Goal: Information Seeking & Learning: Learn about a topic

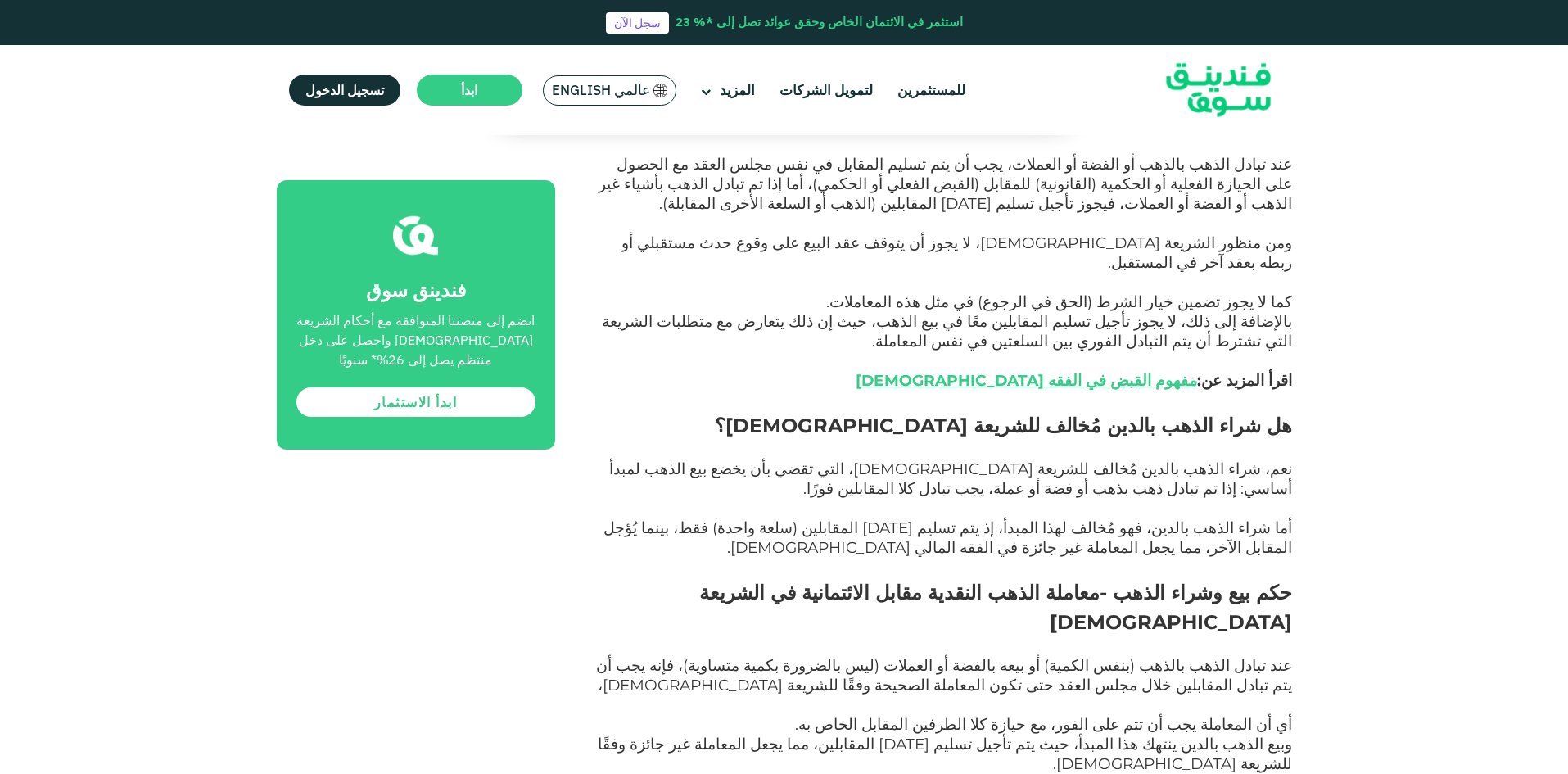
scroll to position [1392, 0]
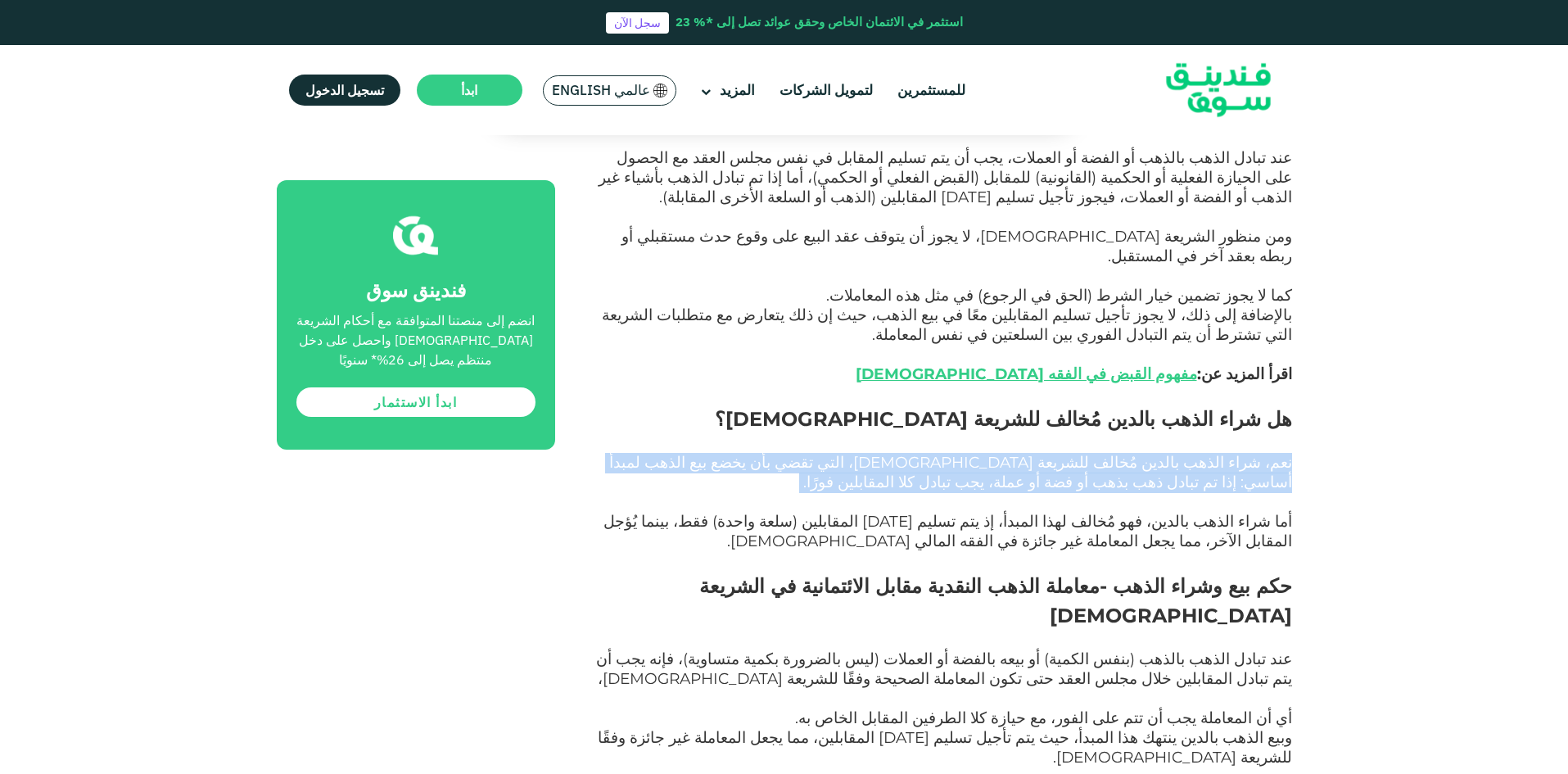
drag, startPoint x: 1303, startPoint y: 401, endPoint x: 1310, endPoint y: 376, distance: 26.0
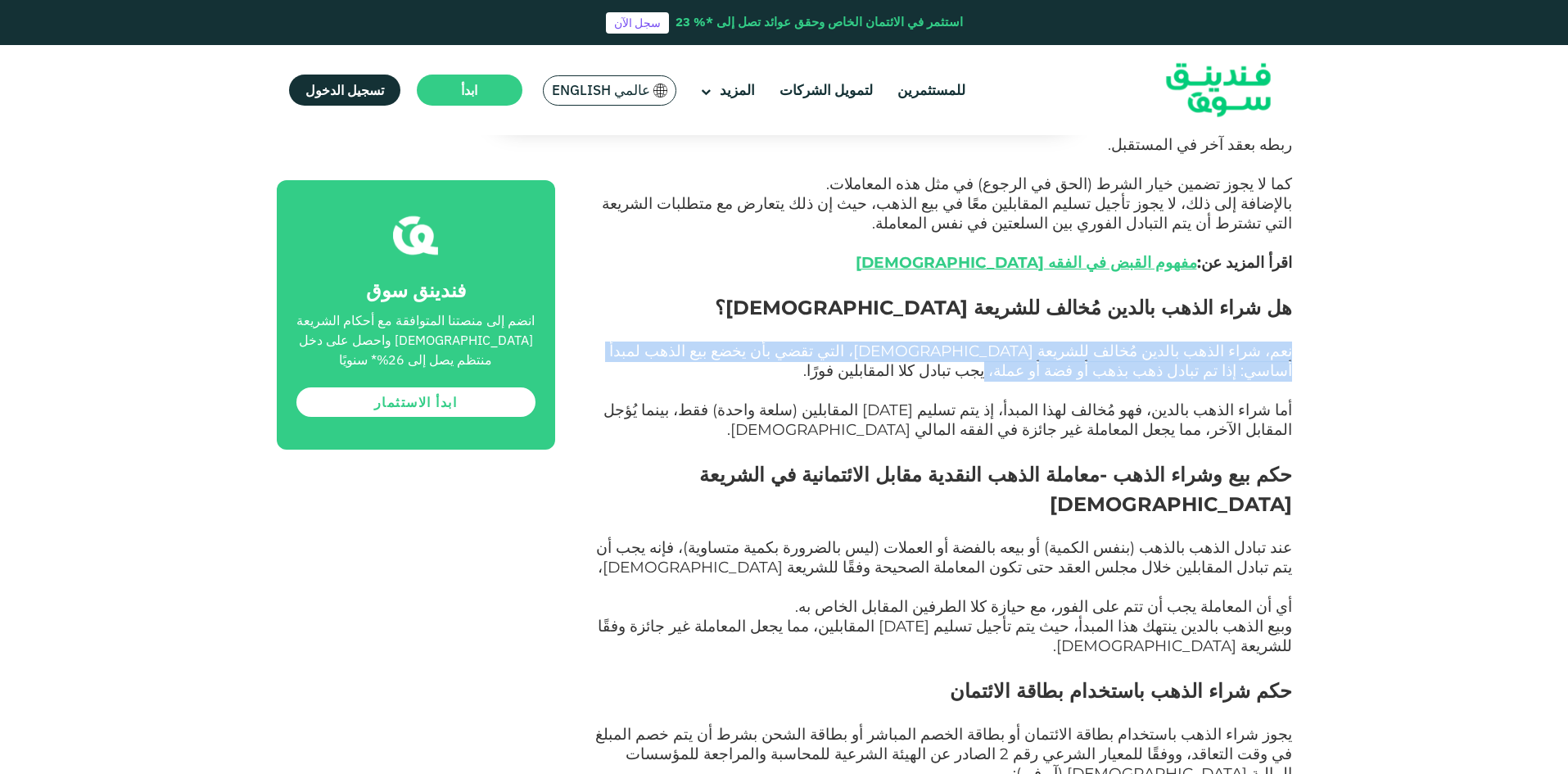
scroll to position [1556, 0]
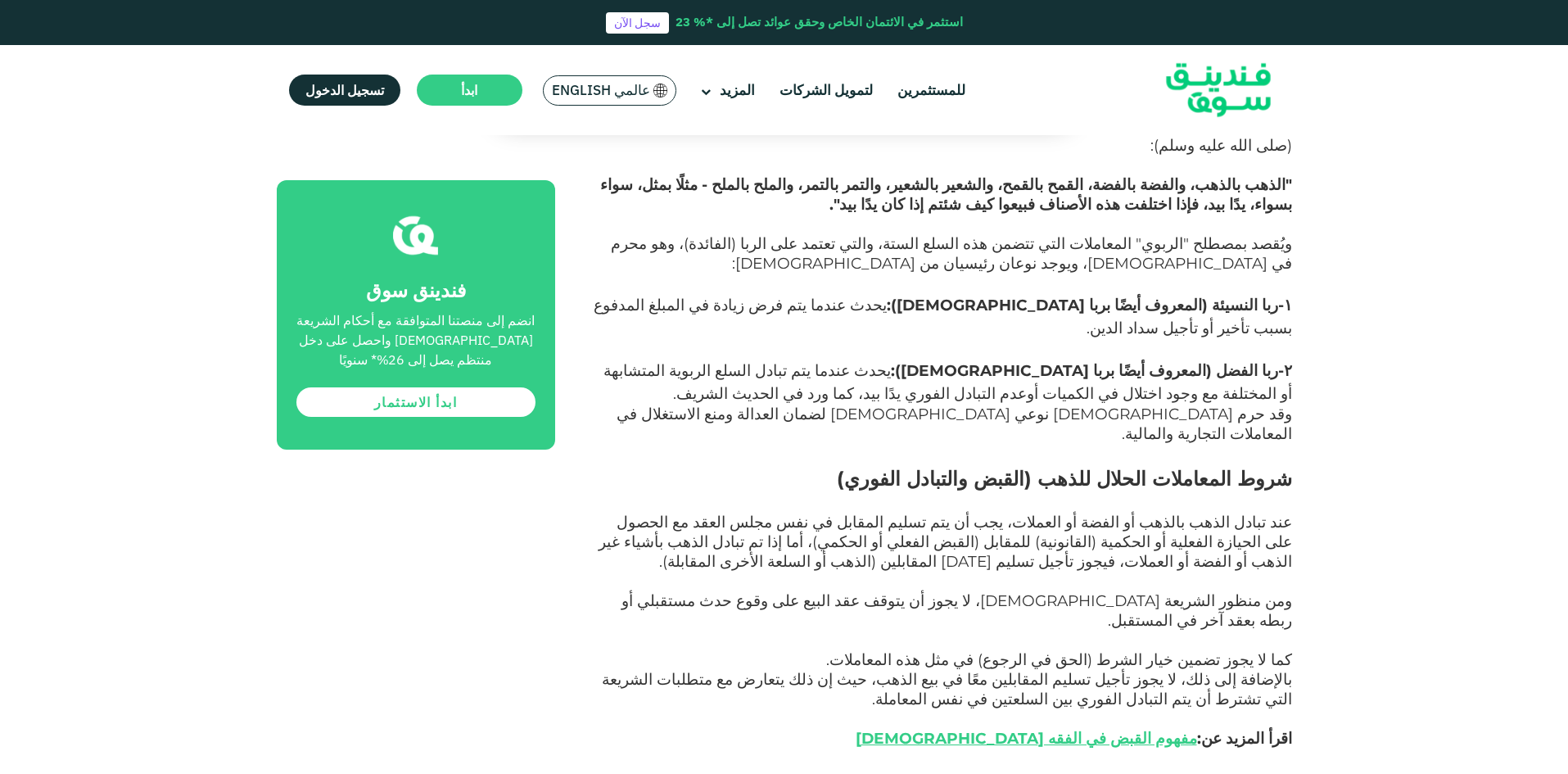
scroll to position [1065, 0]
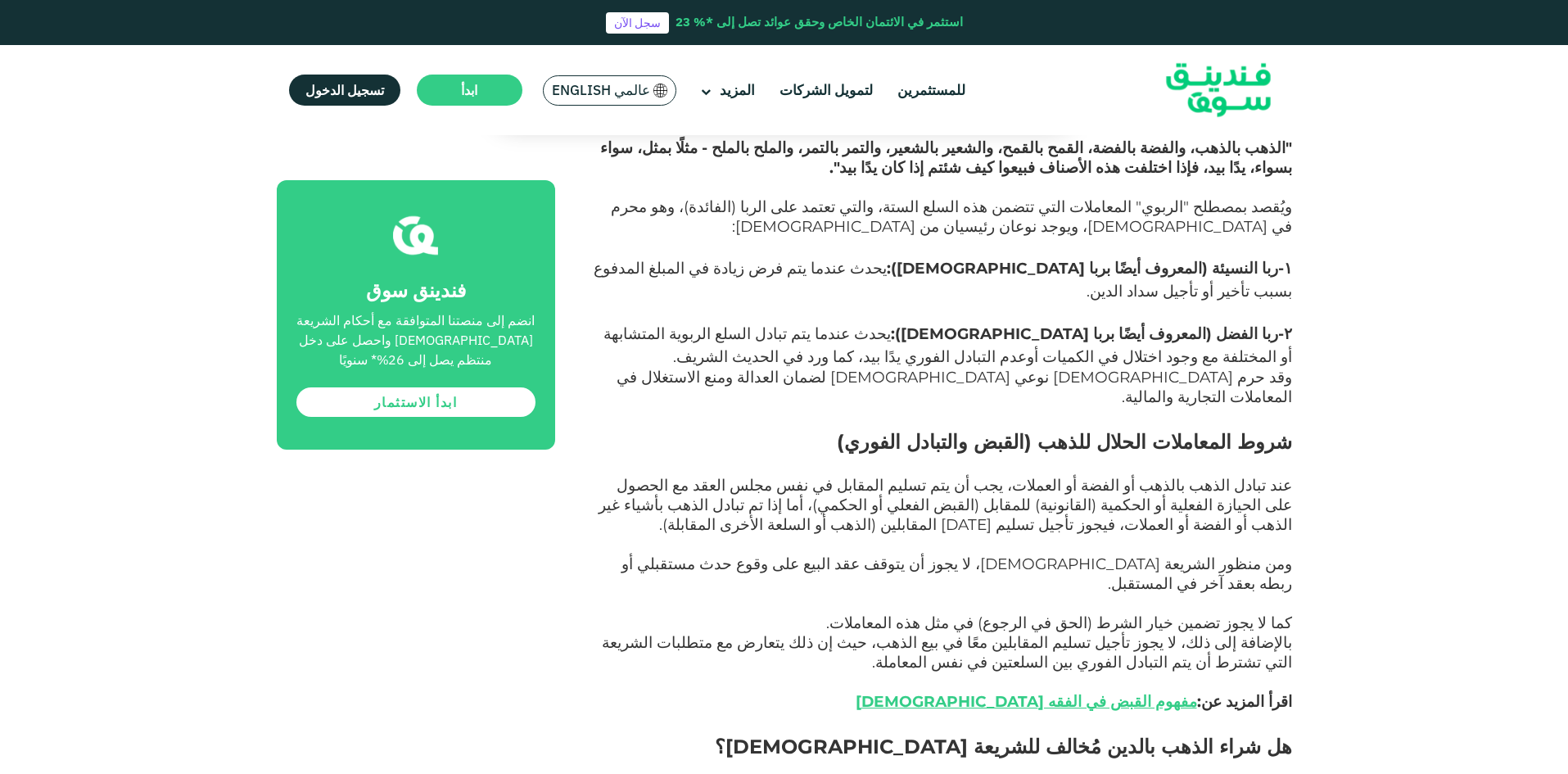
click at [1106, 476] on span "عند تبادل الذهب بالذهب أو الفضة أو العملات، يجب أن يتم تسليم المقابل في نفس مجل…" at bounding box center [944, 505] width 693 height 58
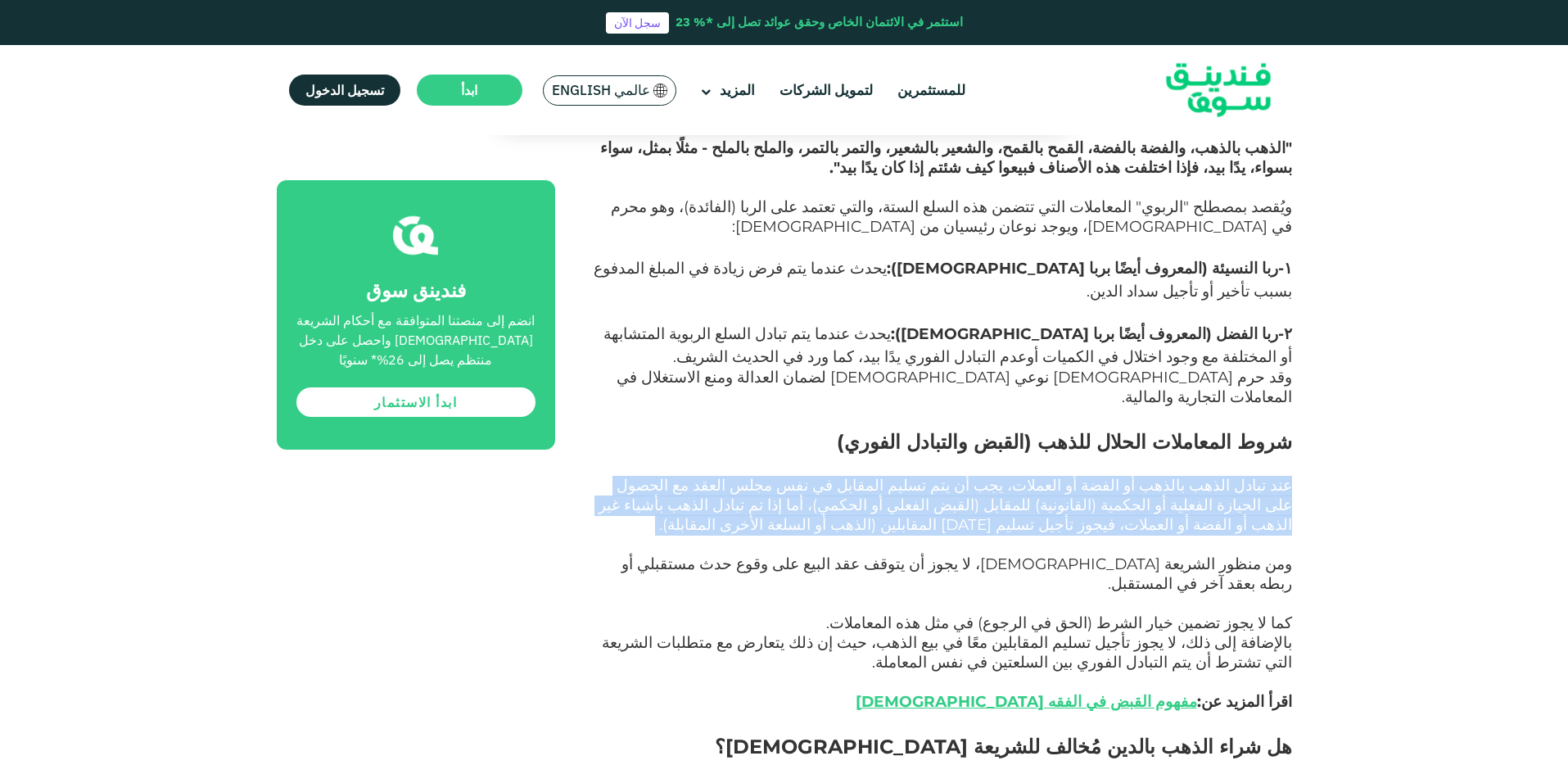
click at [1106, 476] on span "عند تبادل الذهب بالذهب أو الفضة أو العملات، يجب أن يتم تسليم المقابل في نفس مجل…" at bounding box center [944, 505] width 693 height 58
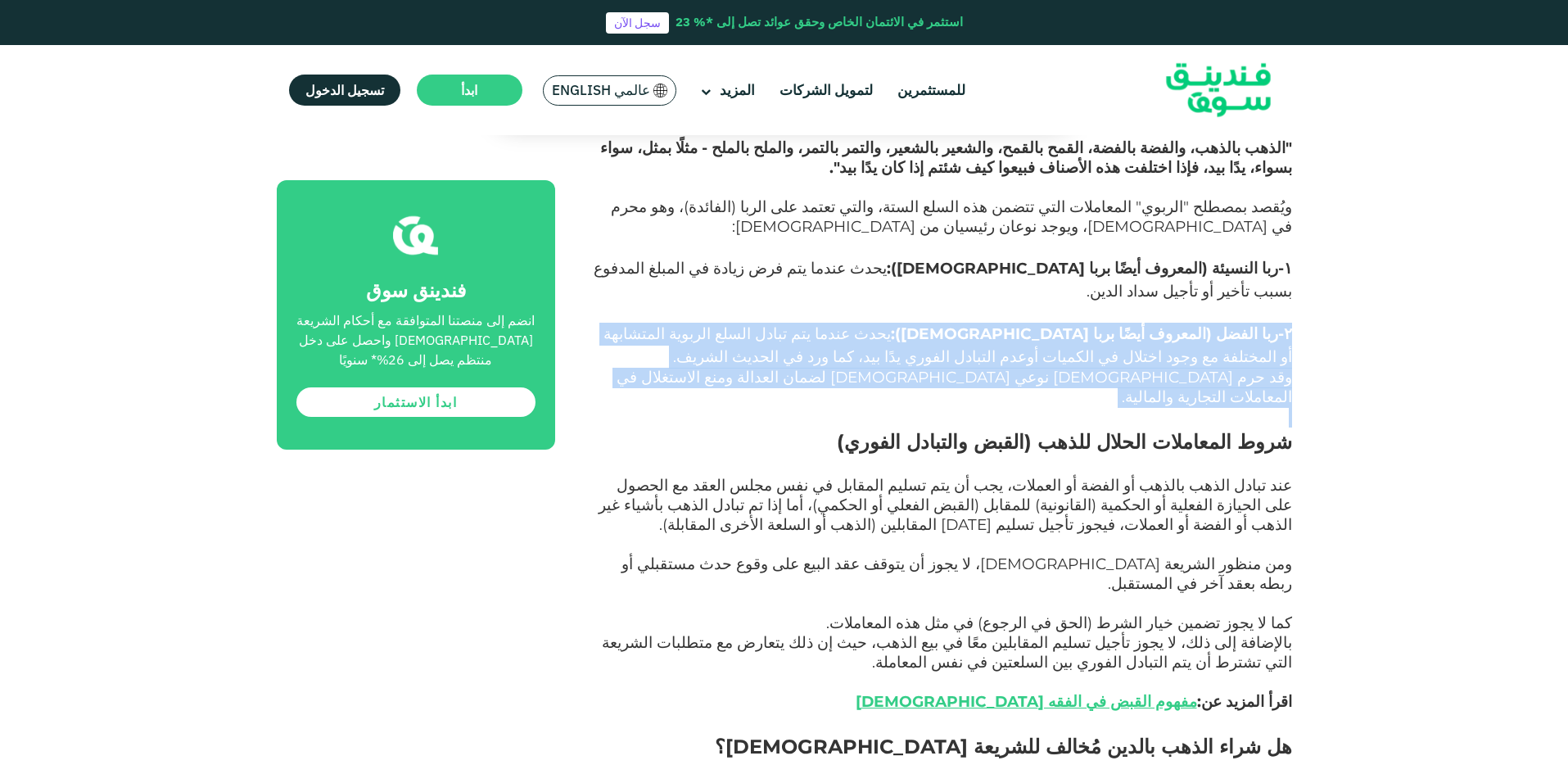
drag, startPoint x: 1298, startPoint y: 352, endPoint x: 1313, endPoint y: 287, distance: 66.7
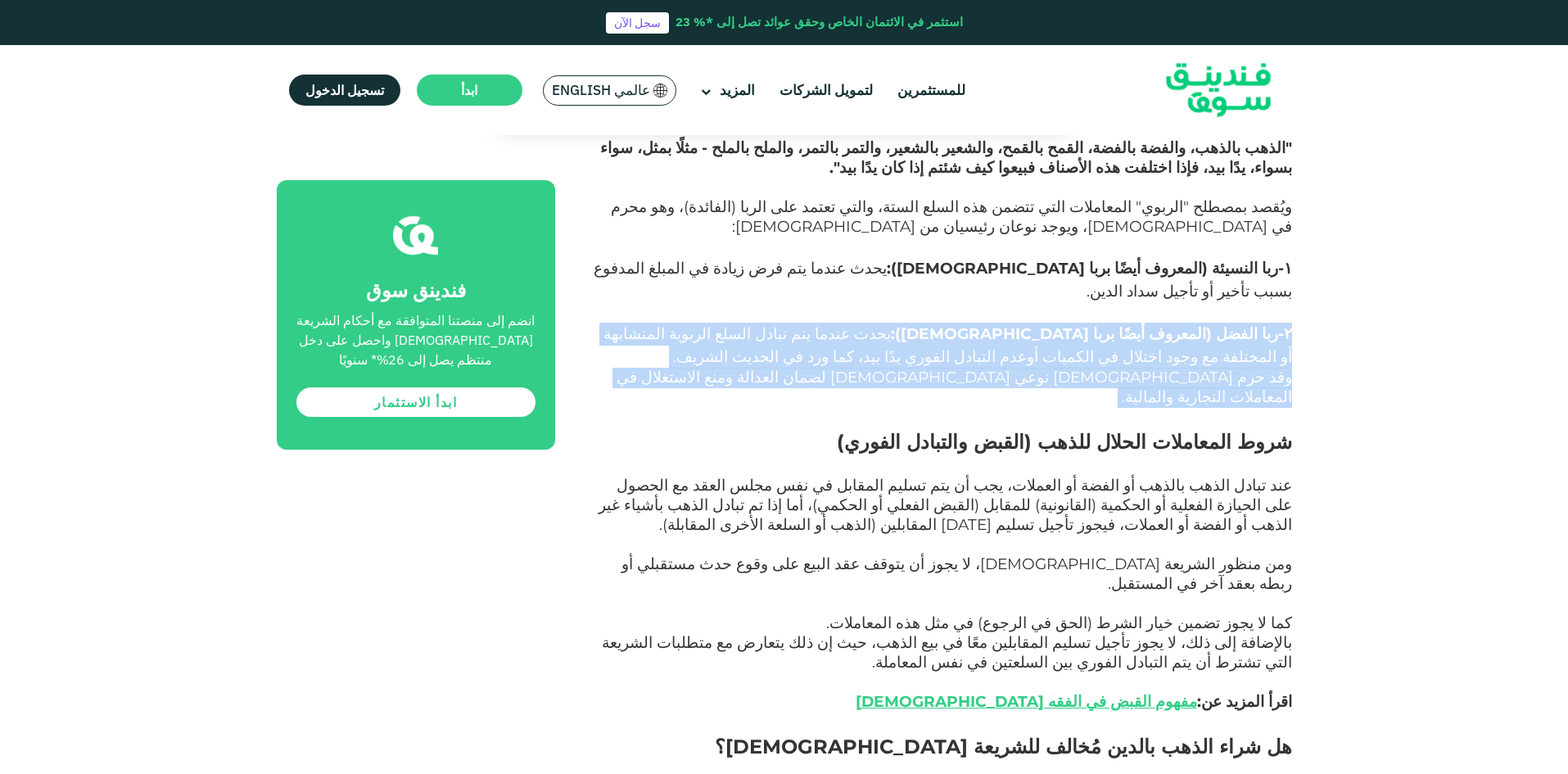
drag, startPoint x: 1313, startPoint y: 287, endPoint x: 1310, endPoint y: 336, distance: 49.1
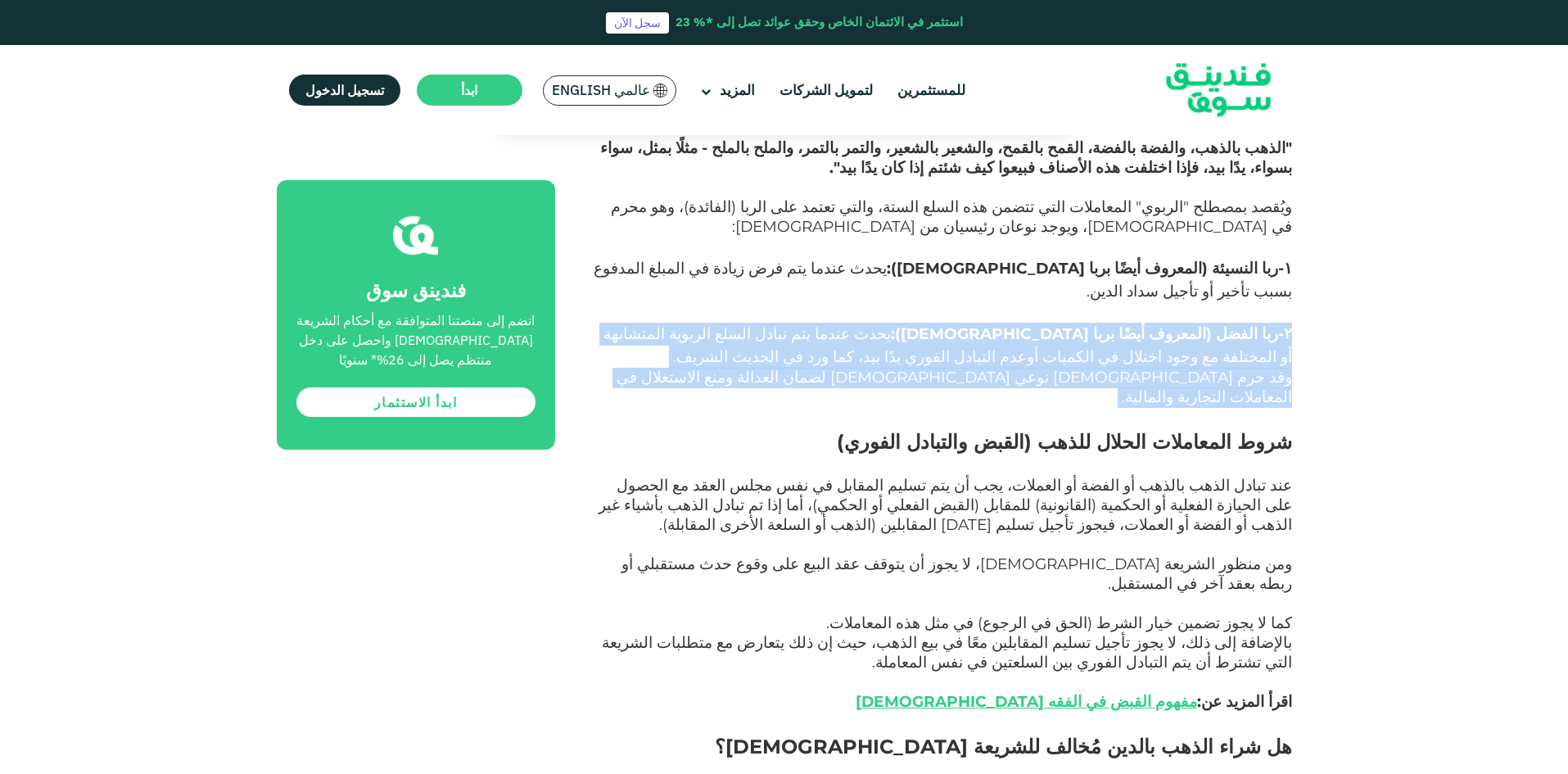
drag, startPoint x: 1310, startPoint y: 336, endPoint x: 1323, endPoint y: 300, distance: 38.3
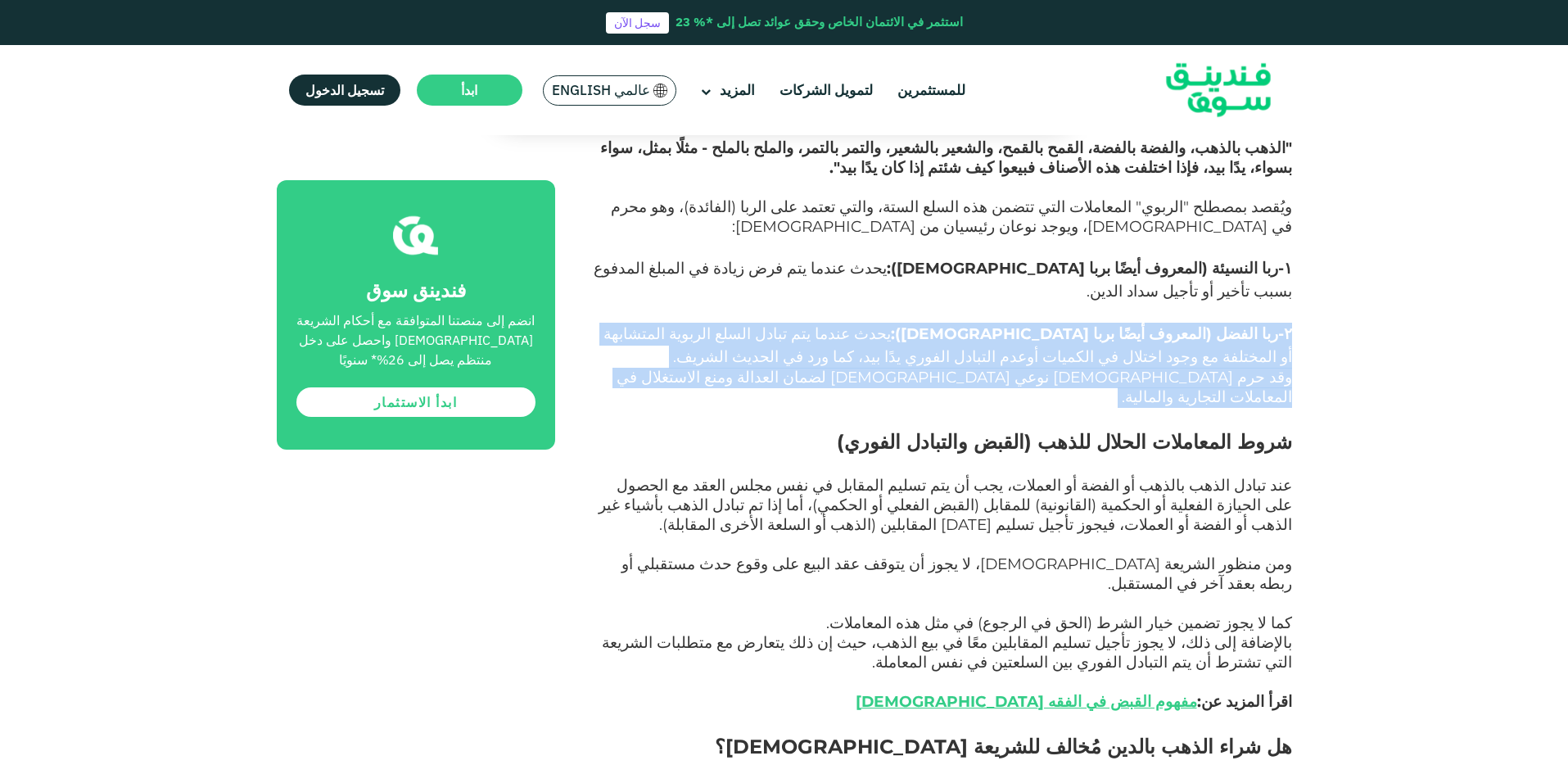
drag, startPoint x: 1323, startPoint y: 300, endPoint x: 1322, endPoint y: 337, distance: 37.0
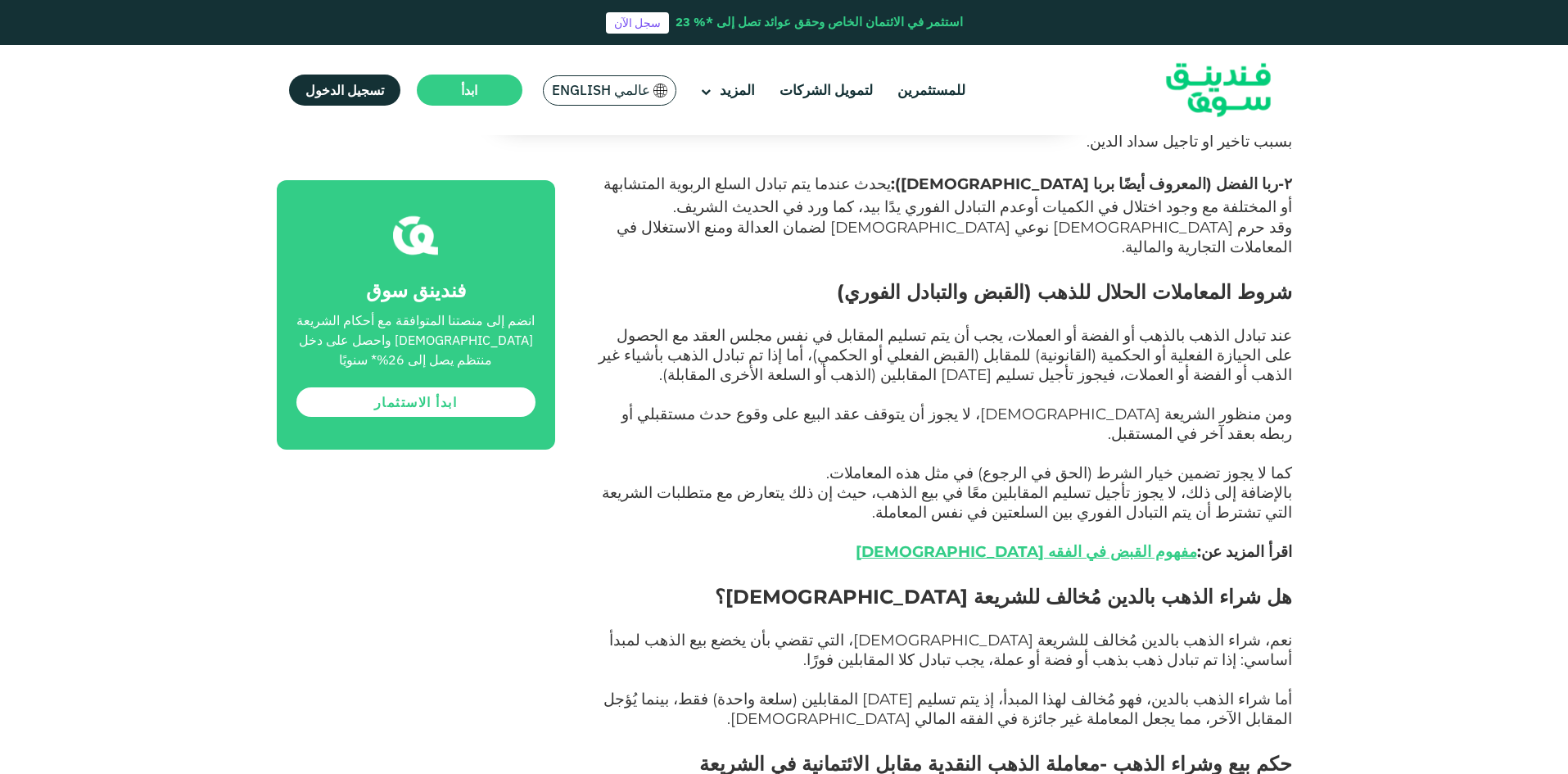
scroll to position [1229, 0]
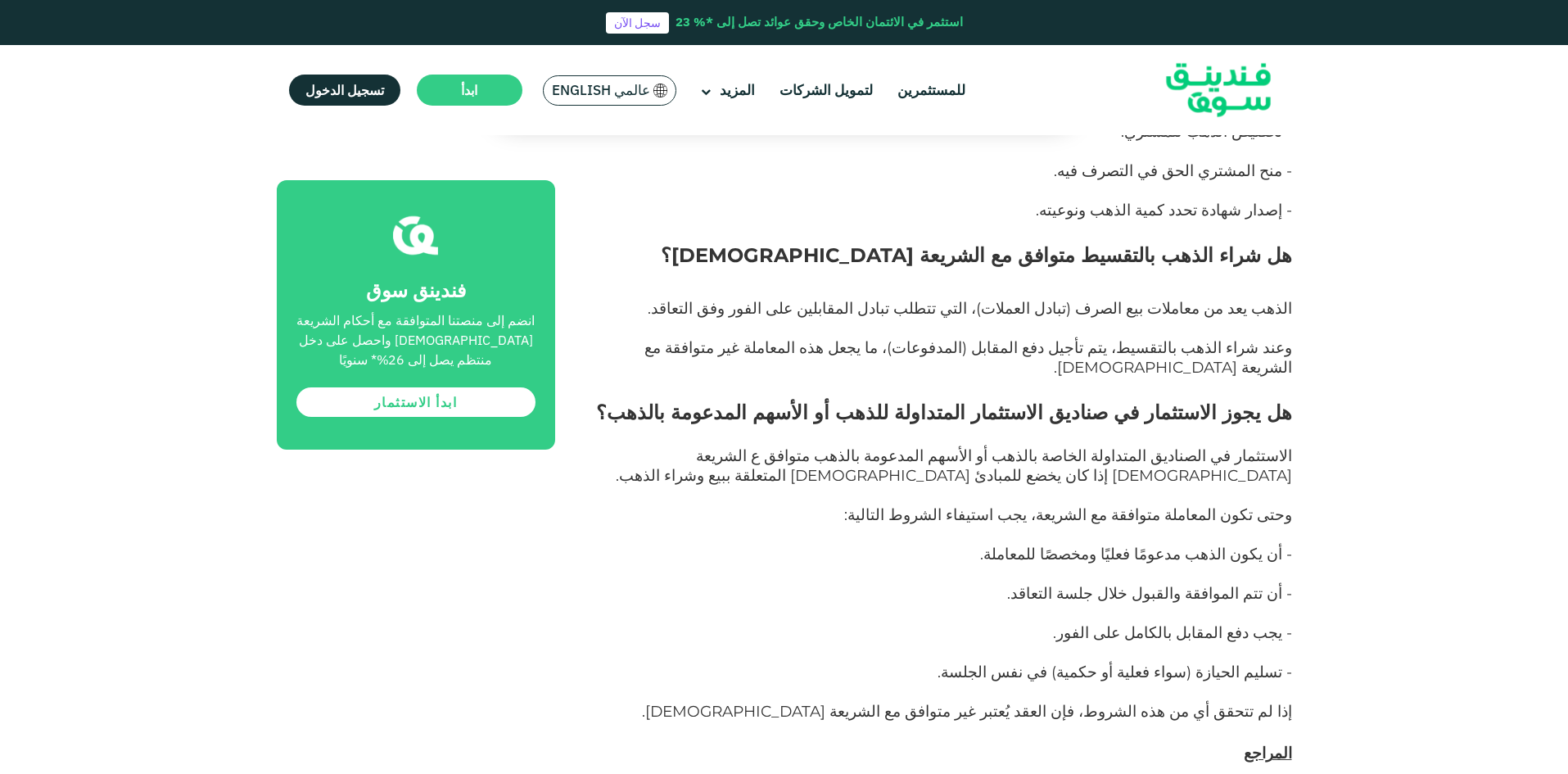
scroll to position [3030, 0]
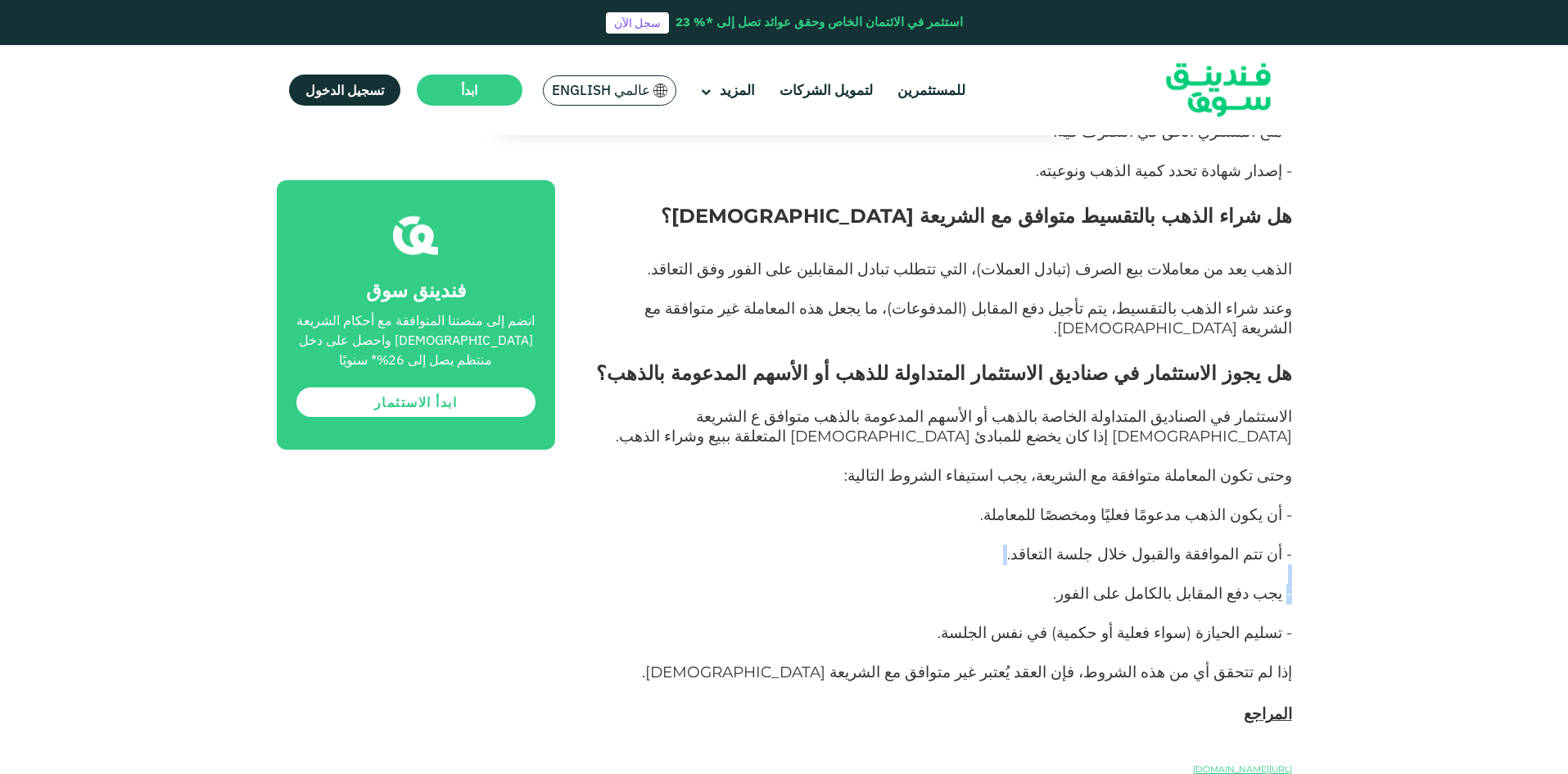
drag, startPoint x: 1285, startPoint y: 337, endPoint x: 1124, endPoint y: 323, distance: 161.6
click at [1124, 546] on p "- أن تتم الموافقة والقبول خلال جلسة التعاقد." at bounding box center [942, 566] width 700 height 39
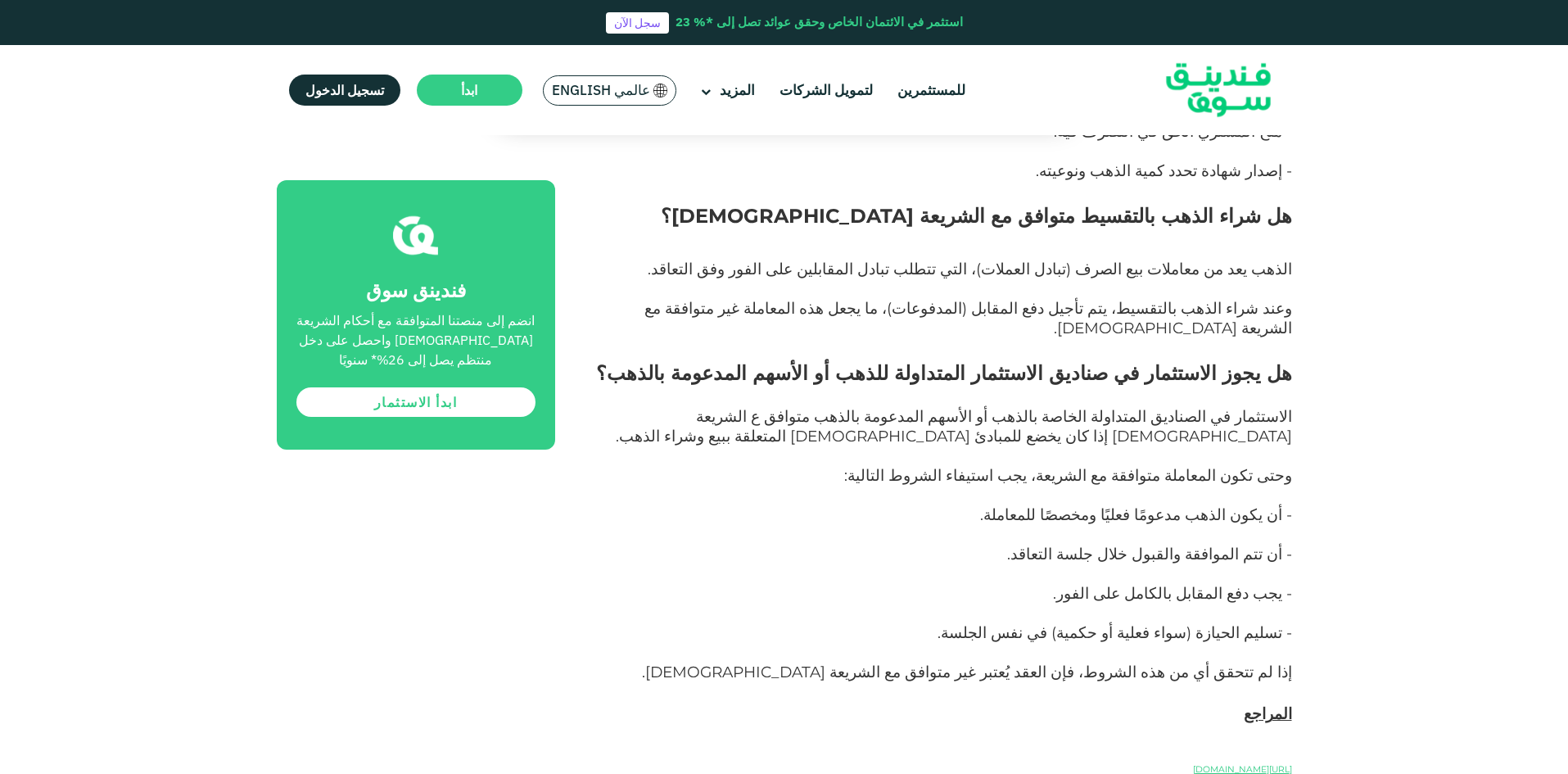
click at [1266, 584] on span "- يجب دفع المقابل بالكامل على الفور." at bounding box center [1172, 593] width 239 height 19
drag, startPoint x: 1311, startPoint y: 334, endPoint x: 1051, endPoint y: 350, distance: 260.5
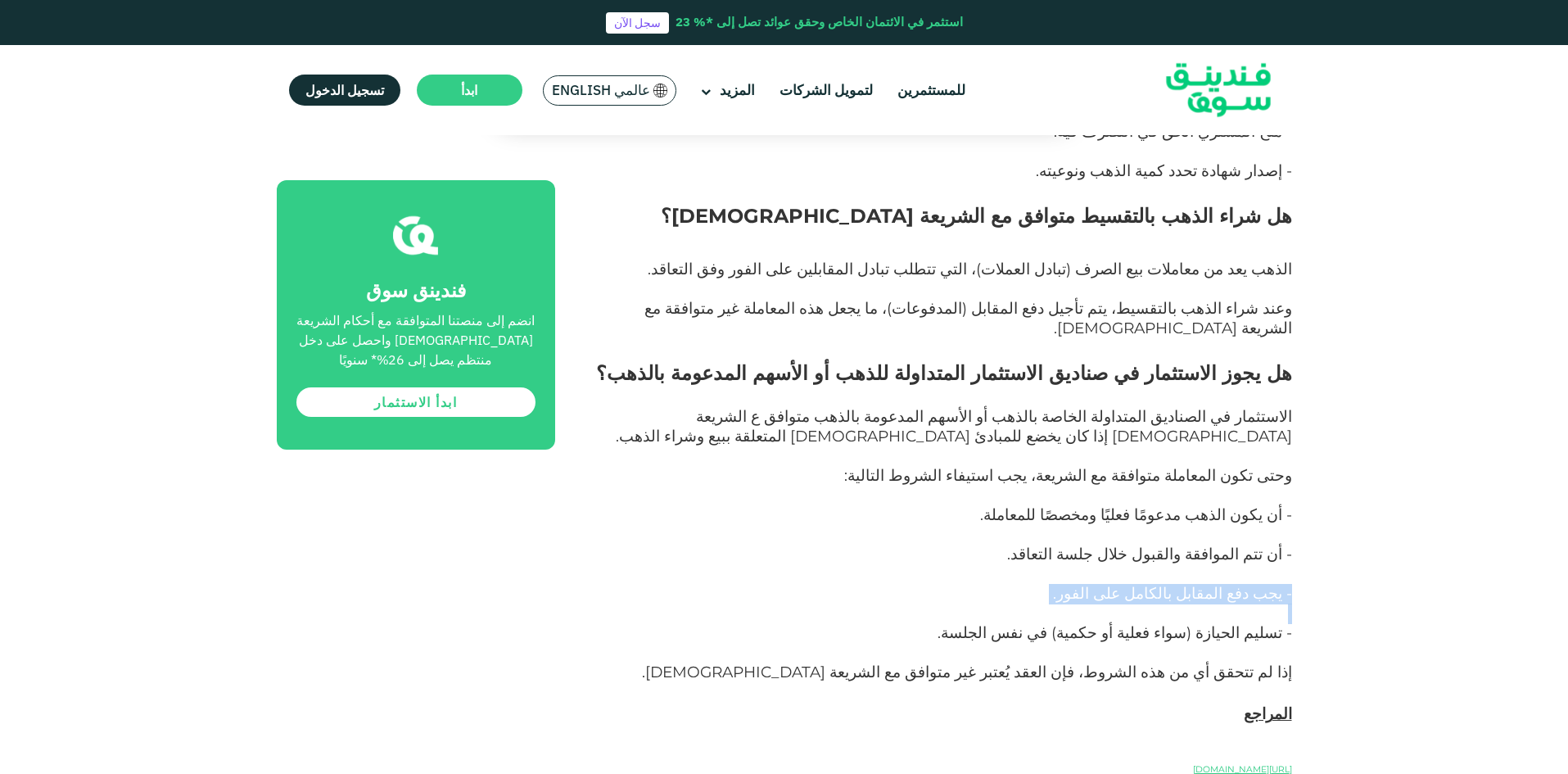
click at [1051, 585] on p "- يجب دفع المقابل بالكامل على الفور." at bounding box center [942, 605] width 700 height 39
drag, startPoint x: 1081, startPoint y: 332, endPoint x: 1410, endPoint y: 377, distance: 332.1
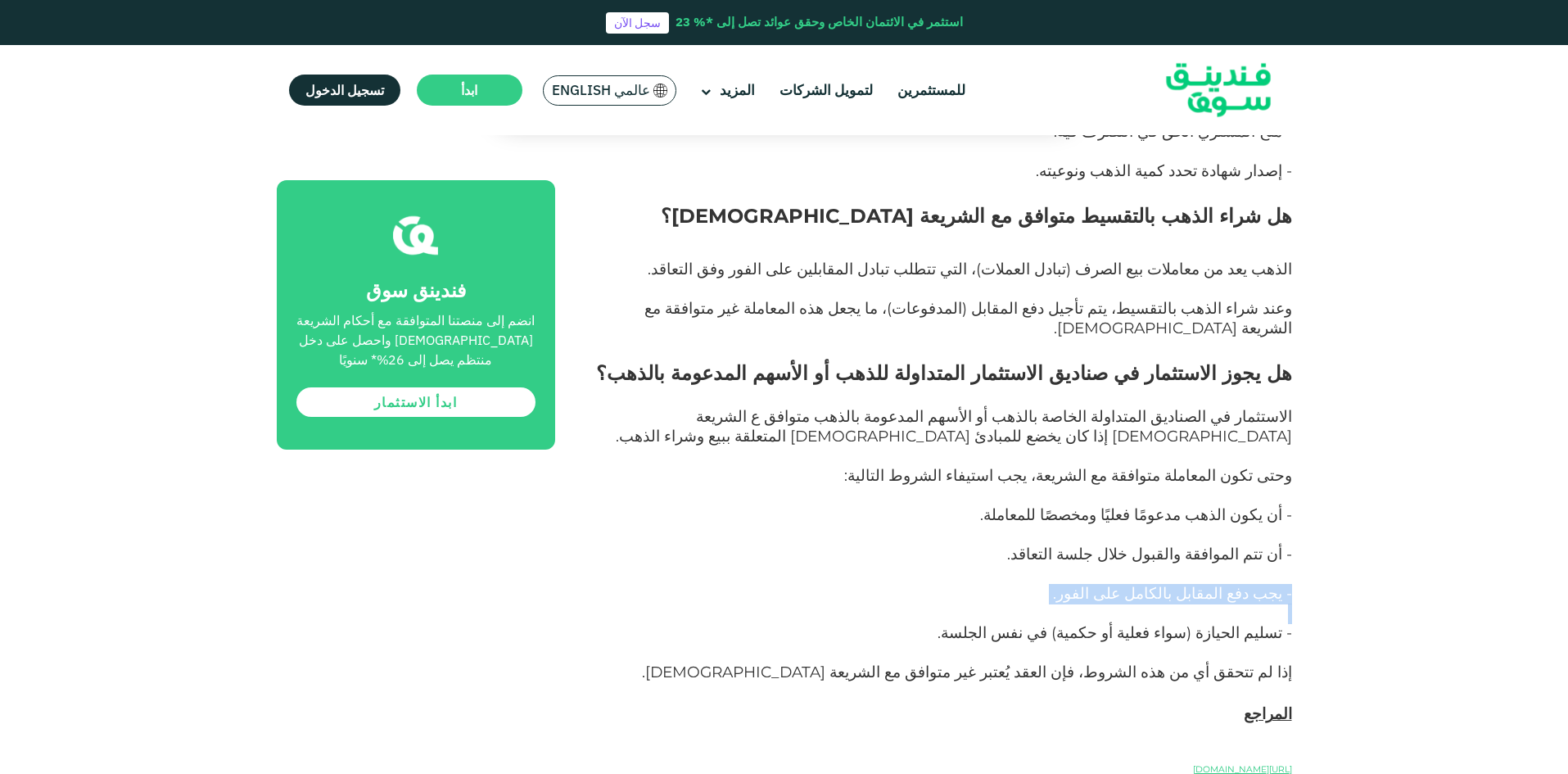
drag, startPoint x: 1101, startPoint y: 327, endPoint x: 1280, endPoint y: 323, distance: 179.0
click at [1280, 546] on p "- أن تتم الموافقة والقبول خلال جلسة التعاقد." at bounding box center [942, 566] width 700 height 39
drag, startPoint x: 1287, startPoint y: 329, endPoint x: 1098, endPoint y: 342, distance: 189.4
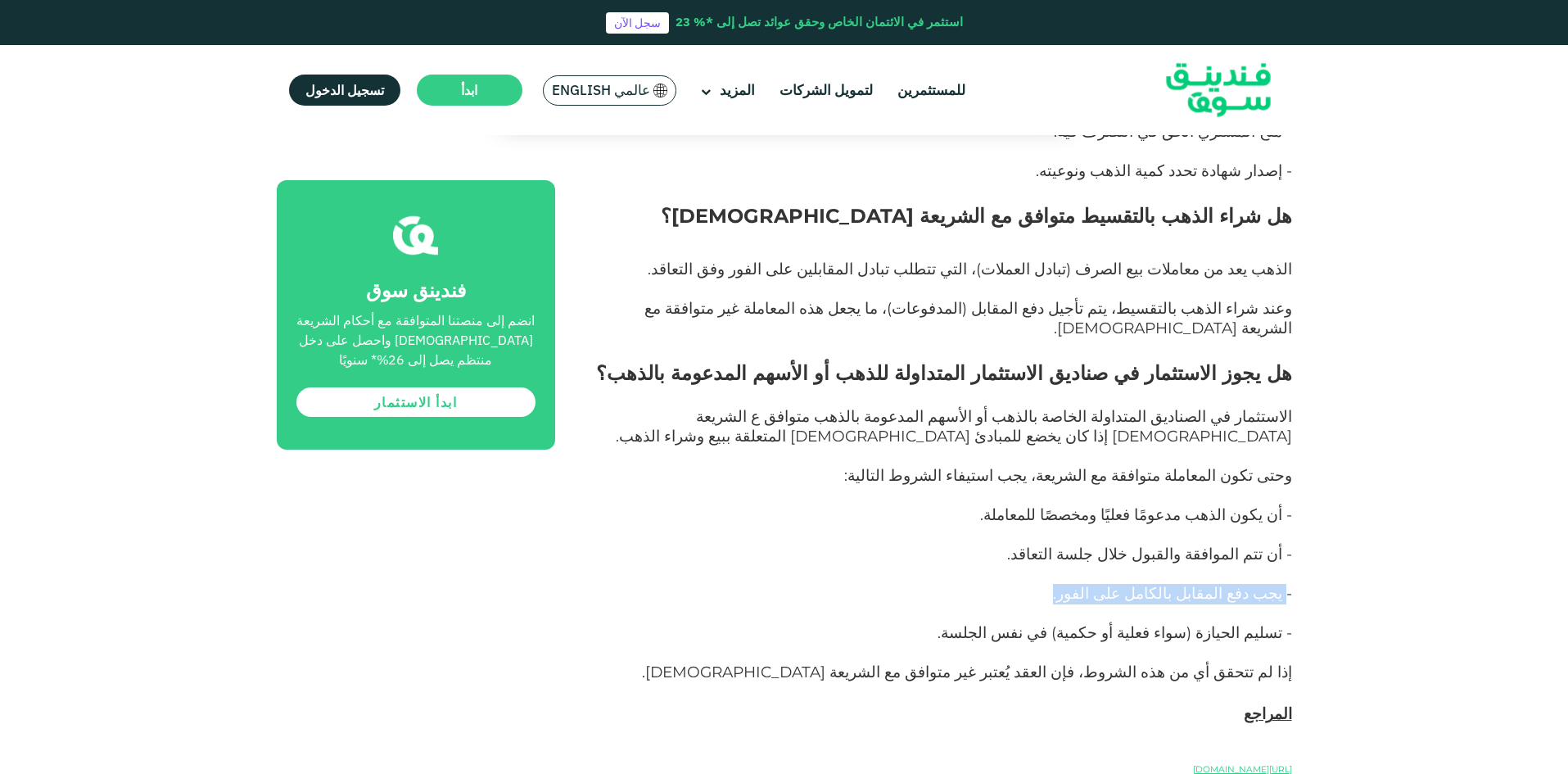
click at [1098, 585] on p "- يجب دفع المقابل بالكامل على الفور." at bounding box center [942, 605] width 700 height 39
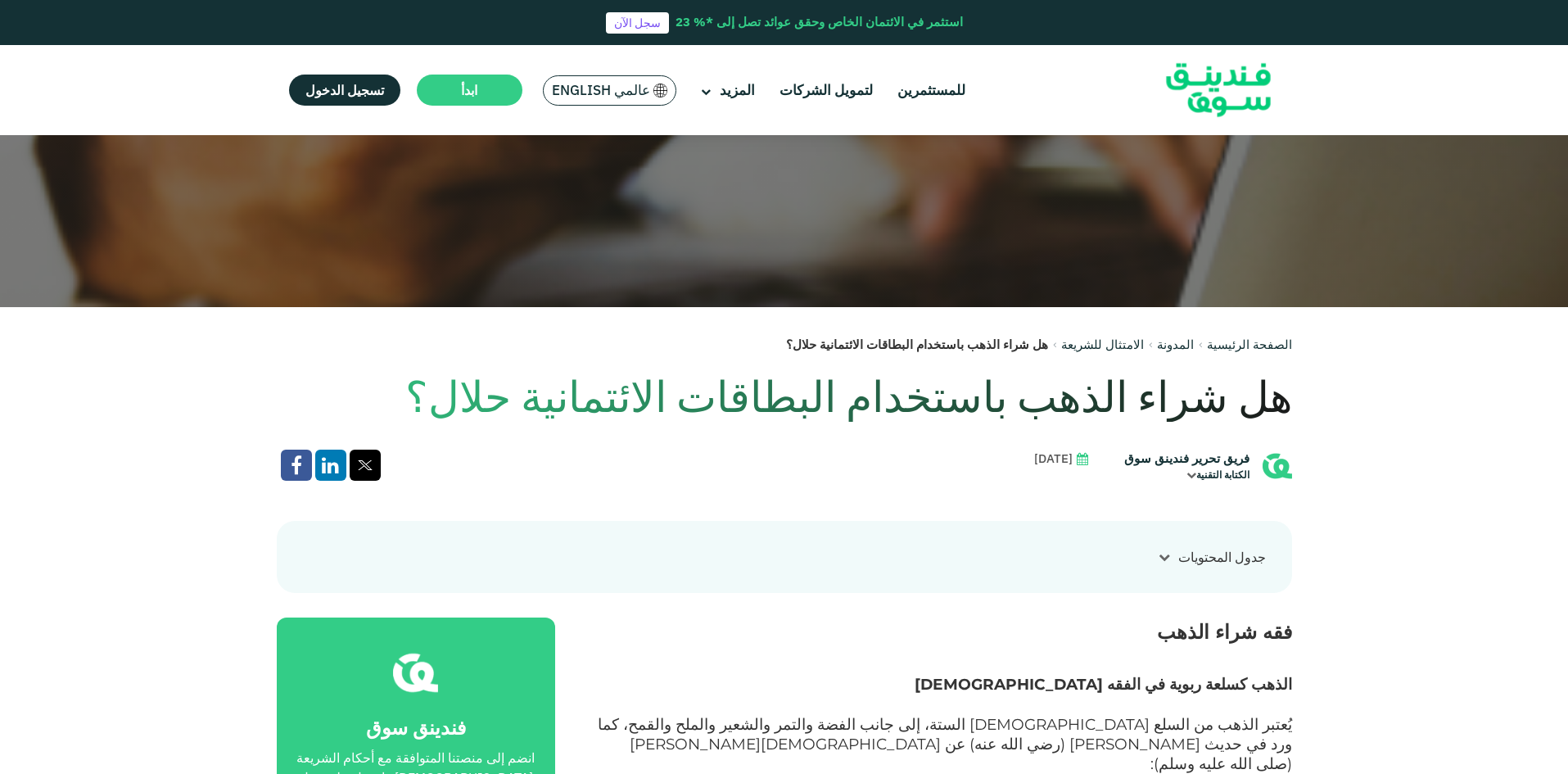
scroll to position [0, 0]
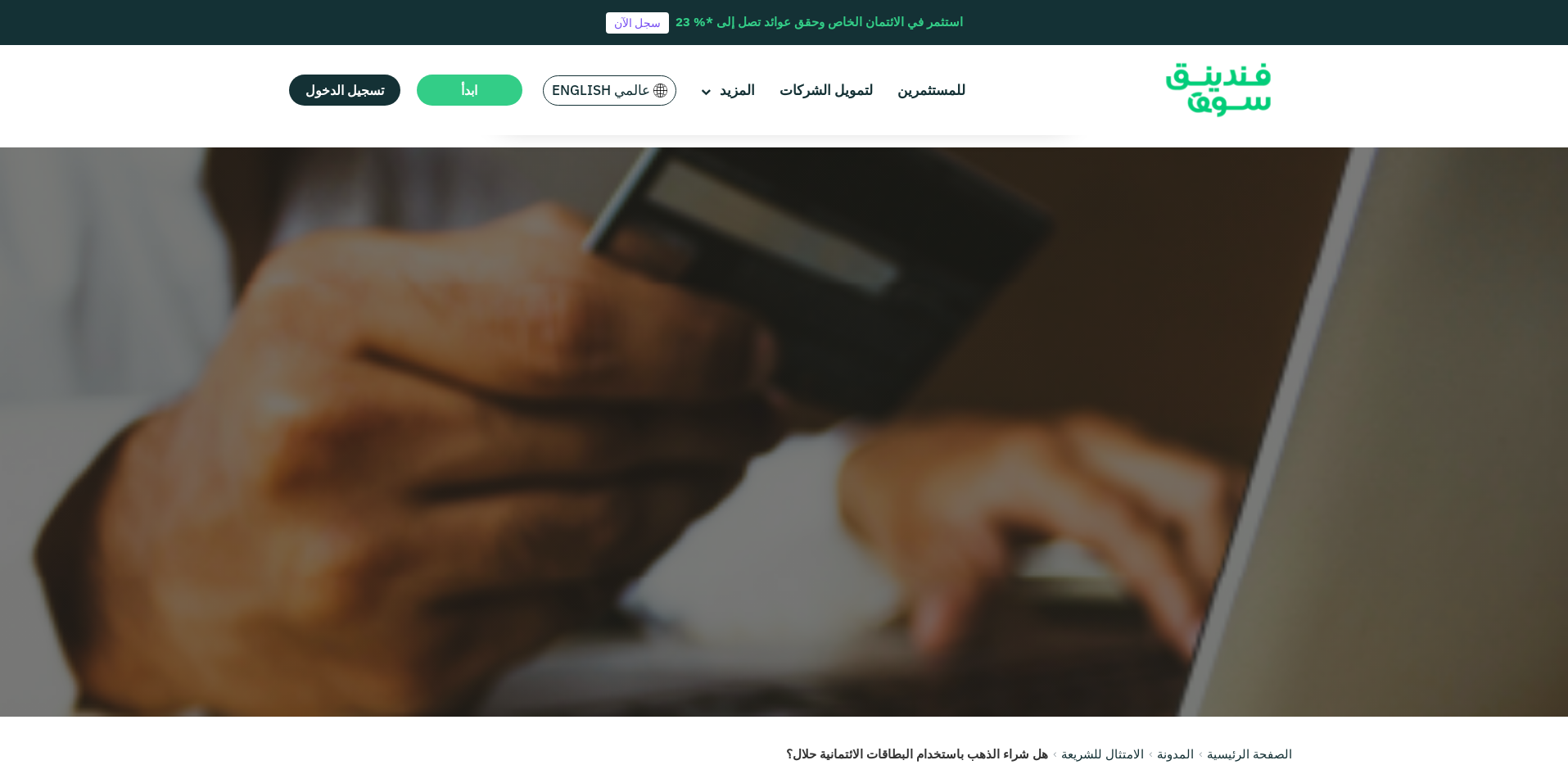
drag, startPoint x: 1369, startPoint y: 683, endPoint x: 1356, endPoint y: 531, distance: 152.6
click at [1356, 531] on div at bounding box center [784, 433] width 1568 height 570
